Goal: Task Accomplishment & Management: Manage account settings

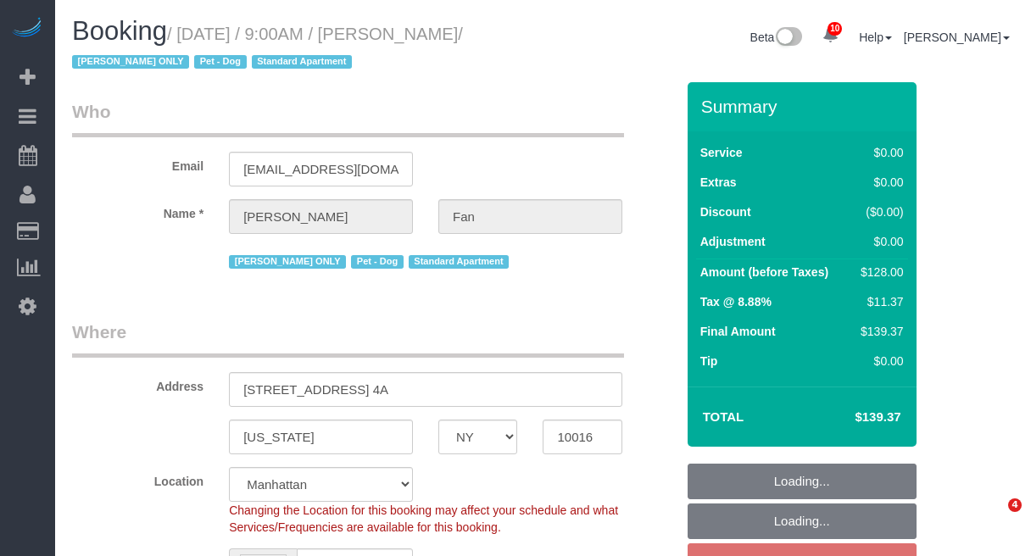
select select "NY"
select select "1"
select select "string:stripe-pm_1Reyyz4VGloSiKo7WNN1ghj2"
select select "string:[GEOGRAPHIC_DATA]"
select select "object:823"
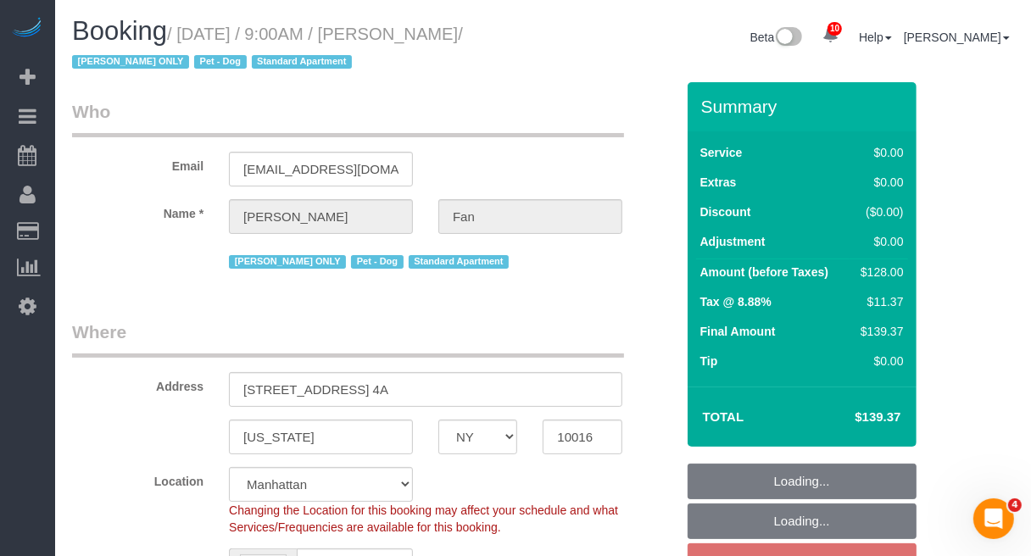
select select "number:89"
select select "number:90"
select select "number:13"
select select "number:5"
select select "1"
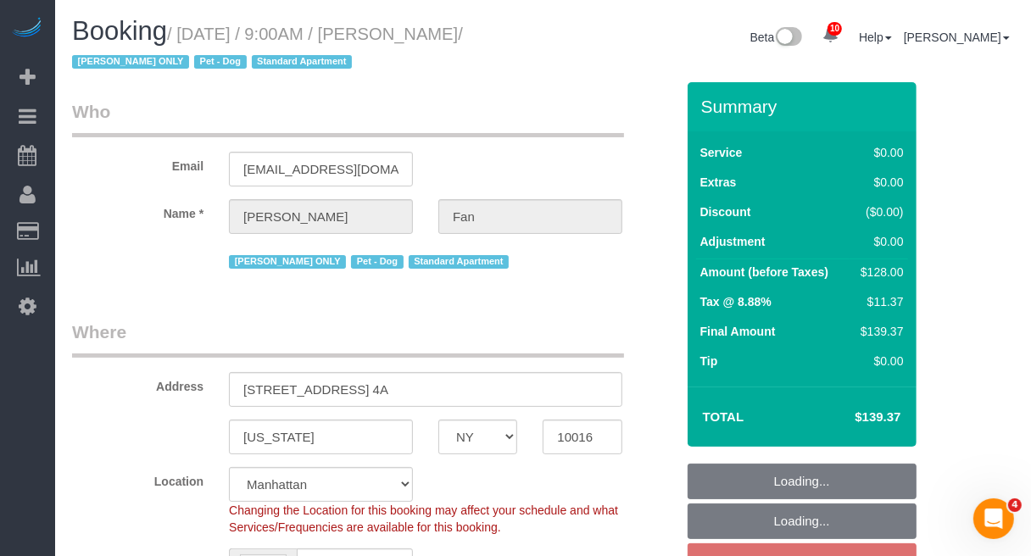
select select "object:1431"
select select "spot2"
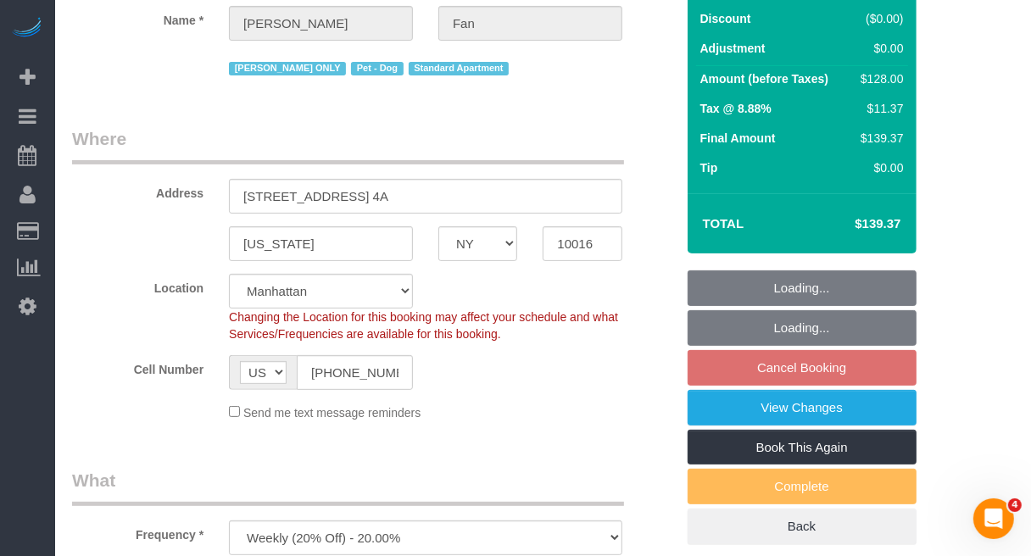
scroll to position [212, 0]
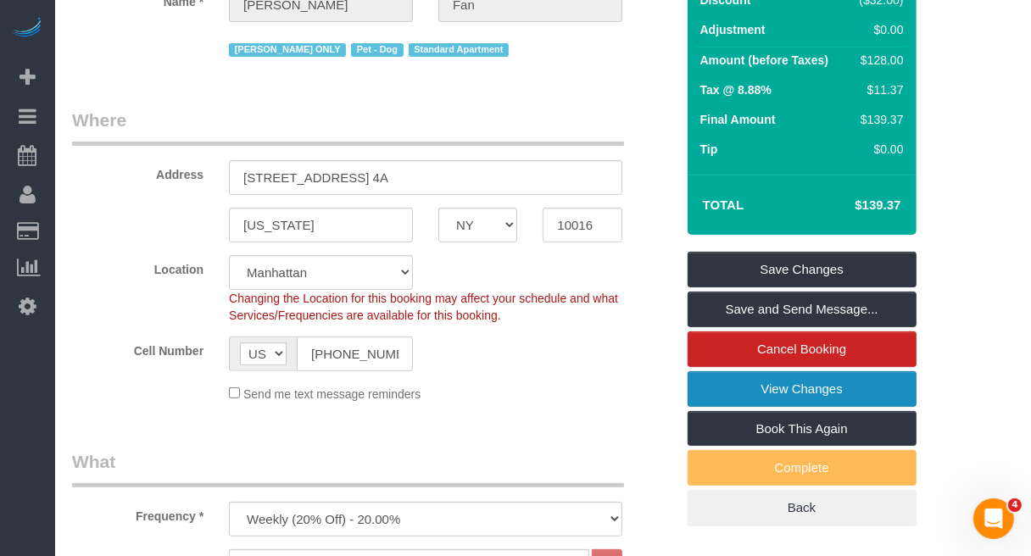
click at [807, 390] on link "View Changes" at bounding box center [802, 389] width 229 height 36
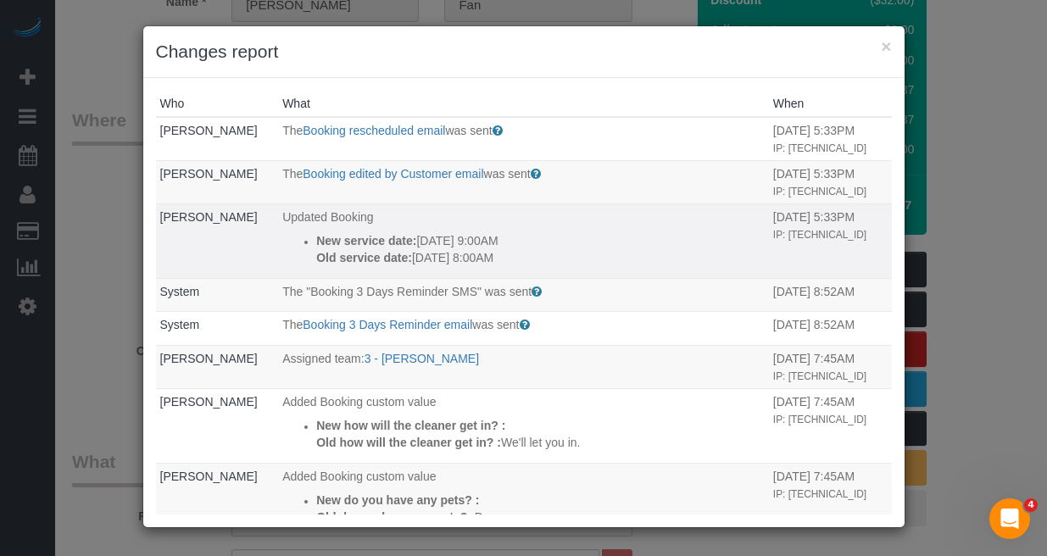
drag, startPoint x: 277, startPoint y: 230, endPoint x: 533, endPoint y: 255, distance: 256.5
click at [533, 255] on td "Updated Booking New service date: [DATE] 9:00AM Old service date: [DATE] 8:00AM" at bounding box center [523, 241] width 491 height 75
copy div "New service date: [DATE] 9:00AM Old service date: [DATE] 8:00AM"
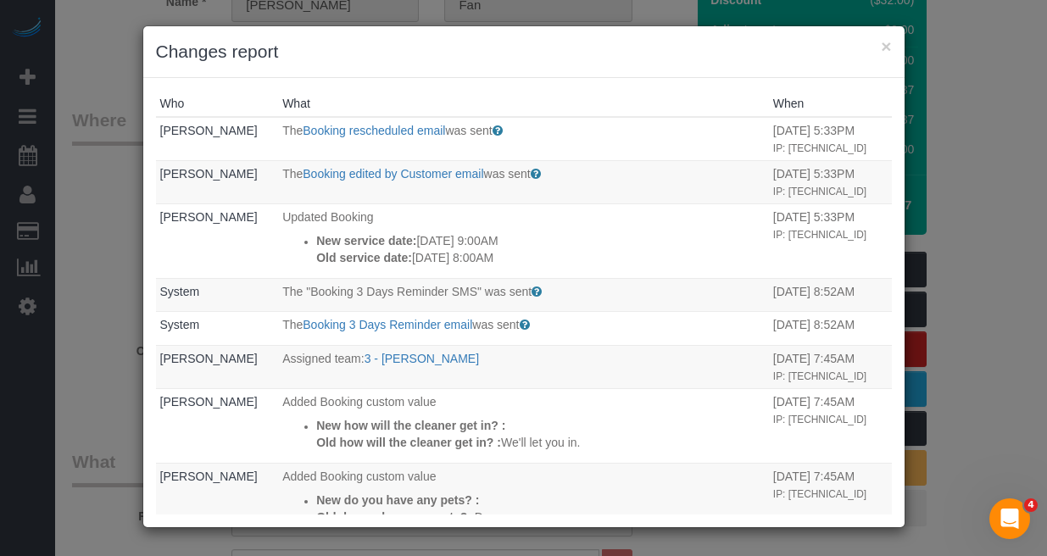
click at [892, 38] on div "× Changes report" at bounding box center [524, 52] width 762 height 52
click at [890, 45] on button "×" at bounding box center [886, 46] width 10 height 18
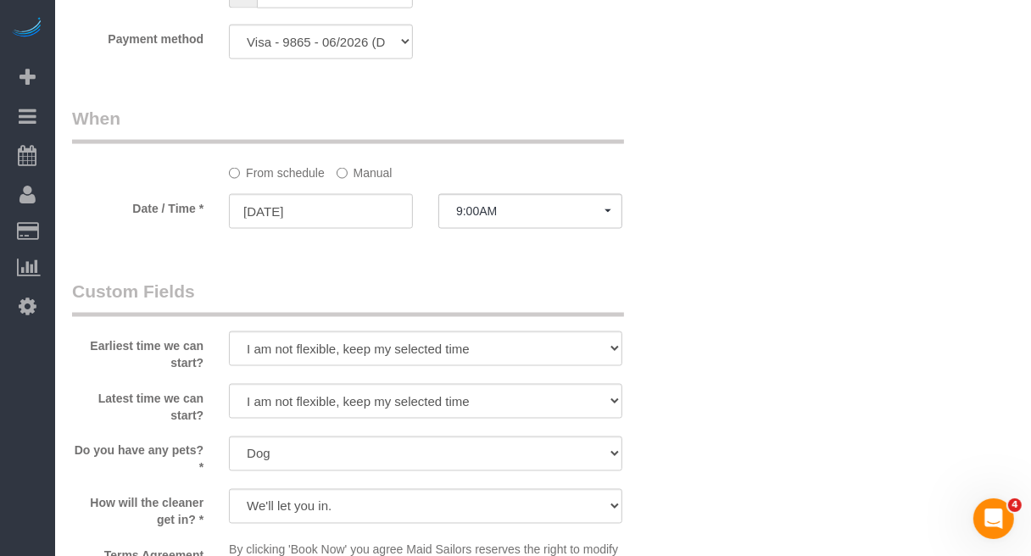
scroll to position [1696, 0]
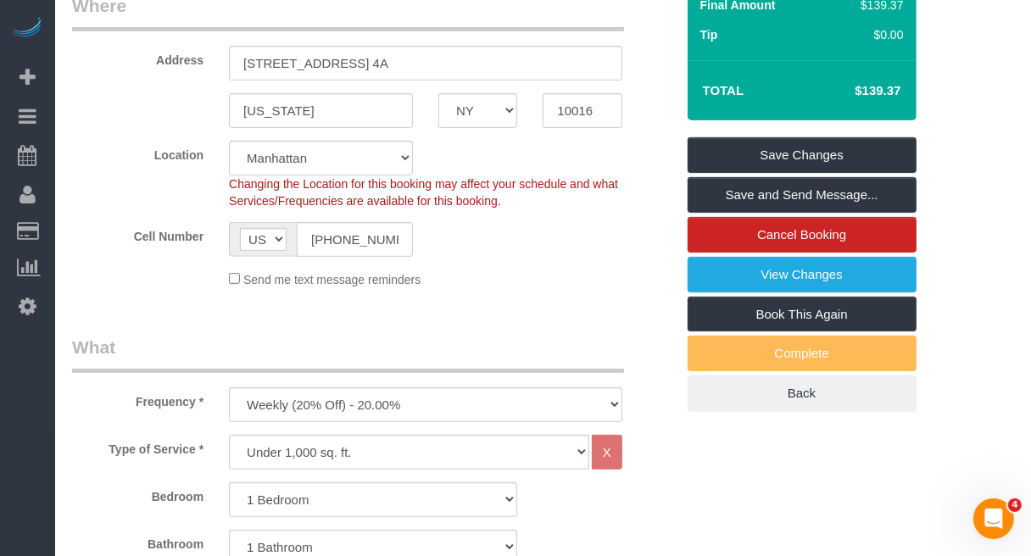
scroll to position [0, 0]
